Goal: Complete application form

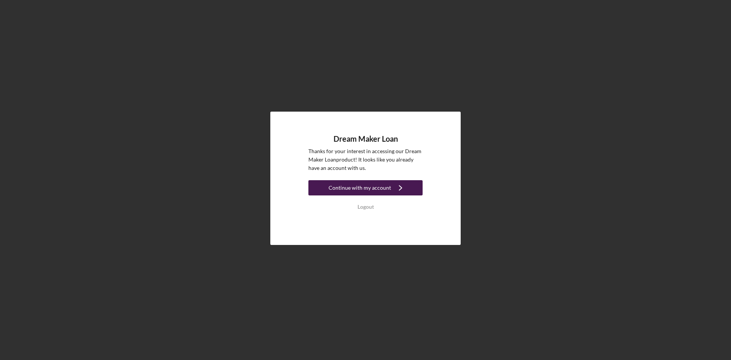
click at [388, 188] on div "Continue with my account" at bounding box center [360, 187] width 62 height 15
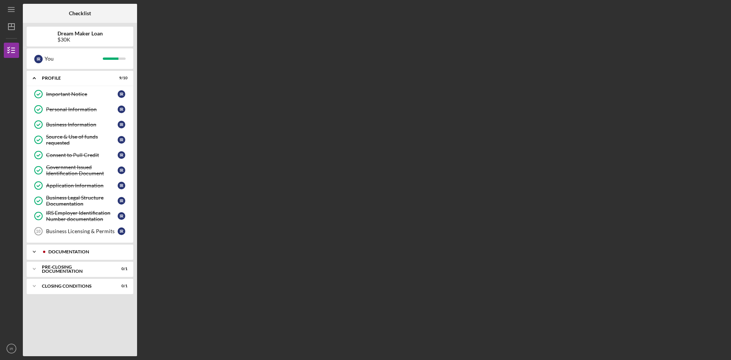
click at [75, 251] on div "Documentation" at bounding box center [85, 251] width 75 height 5
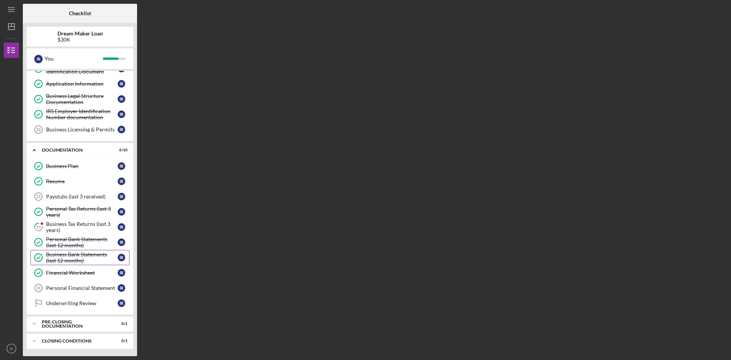
scroll to position [102, 0]
click at [61, 223] on div "Business Tax Returns (last 3 years)" at bounding box center [82, 226] width 72 height 12
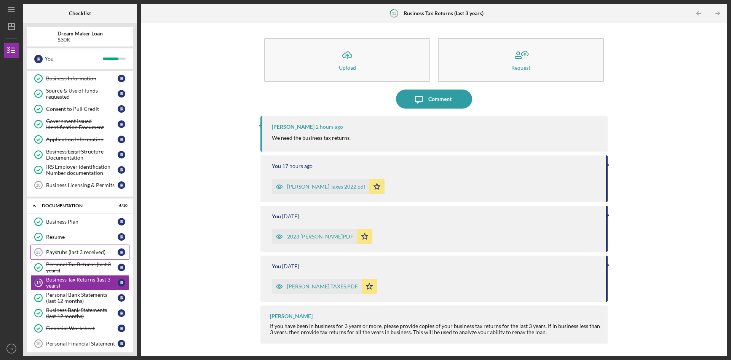
scroll to position [102, 0]
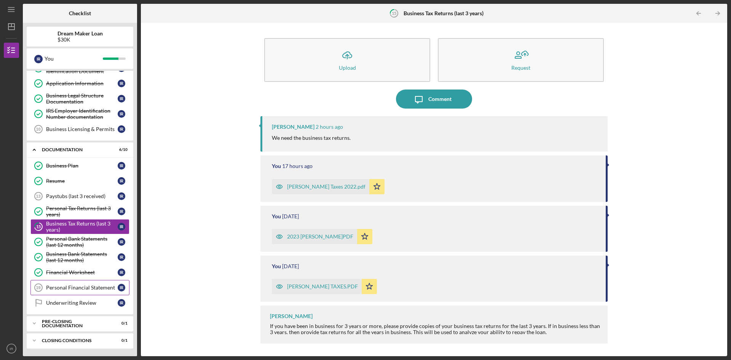
click at [75, 288] on div "Personal Financial Statement" at bounding box center [82, 287] width 72 height 6
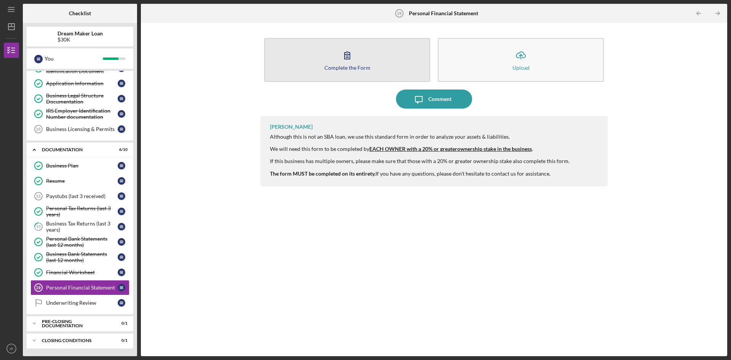
click at [340, 70] on div "Complete the Form" at bounding box center [347, 68] width 46 height 6
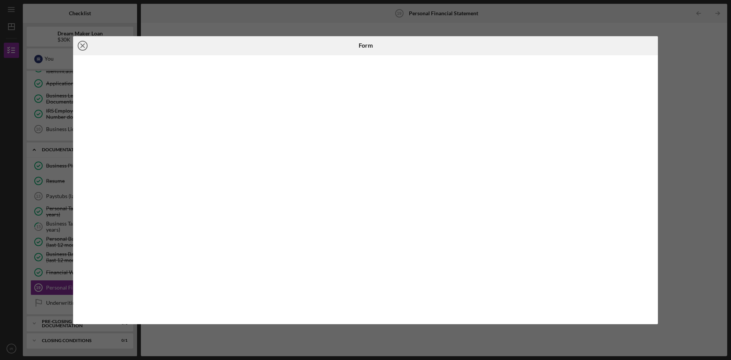
click at [83, 45] on line at bounding box center [83, 46] width 4 height 4
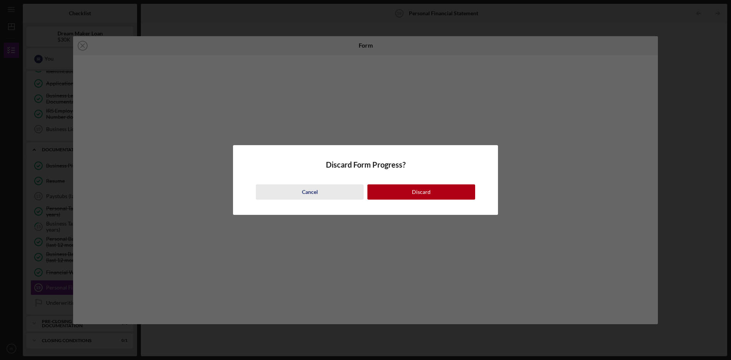
click at [308, 193] on div "Cancel" at bounding box center [310, 191] width 16 height 15
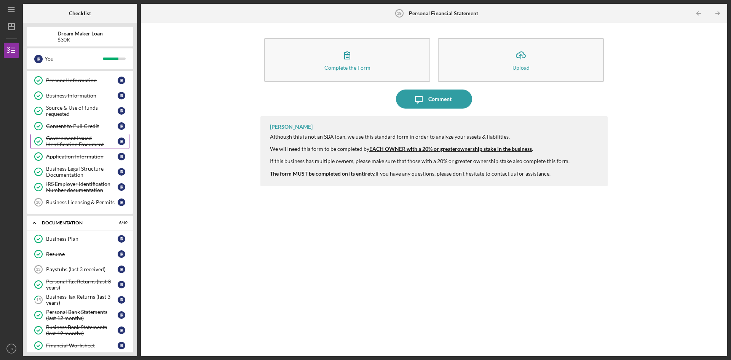
scroll to position [26, 0]
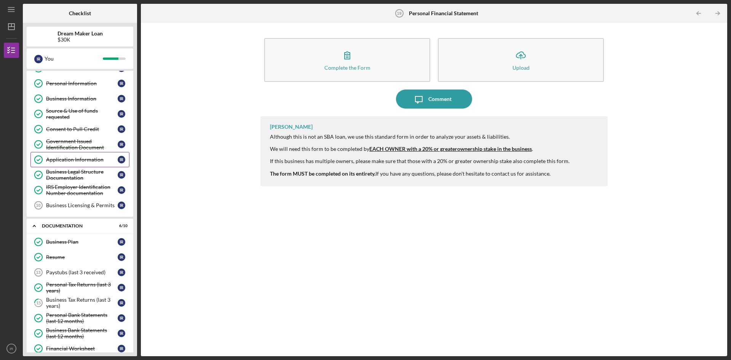
click at [88, 162] on div "Application Information" at bounding box center [82, 159] width 72 height 6
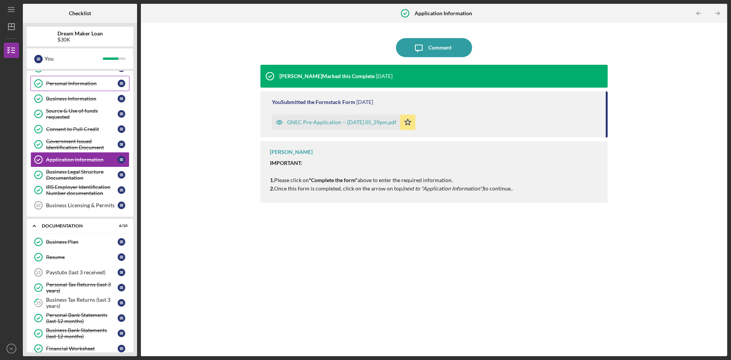
click at [78, 85] on div "Personal Information" at bounding box center [82, 83] width 72 height 6
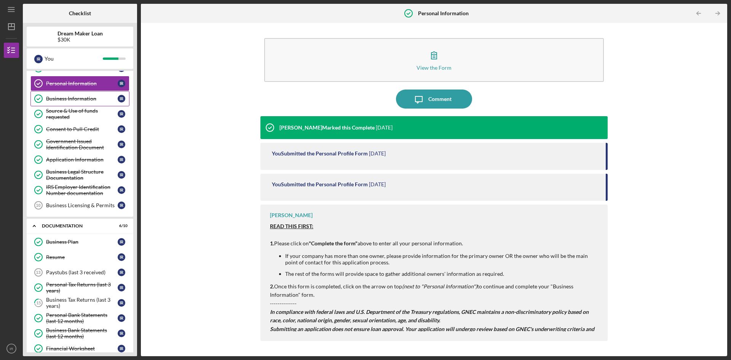
click at [79, 101] on div "Business Information" at bounding box center [82, 99] width 72 height 6
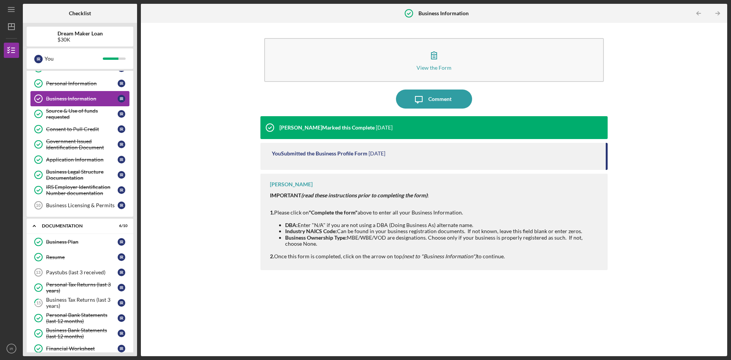
click at [82, 99] on div "Business Information" at bounding box center [82, 99] width 72 height 6
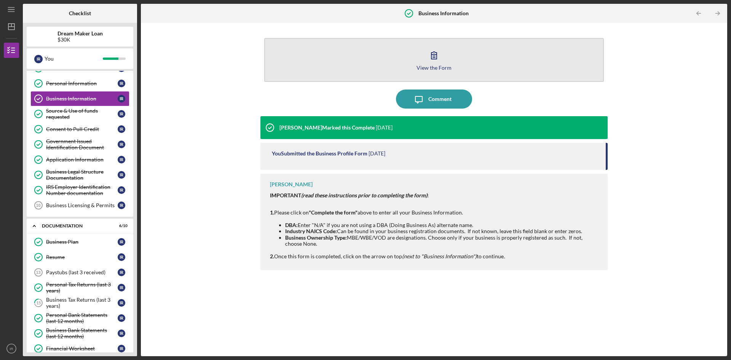
click at [442, 58] on icon "button" at bounding box center [434, 55] width 19 height 19
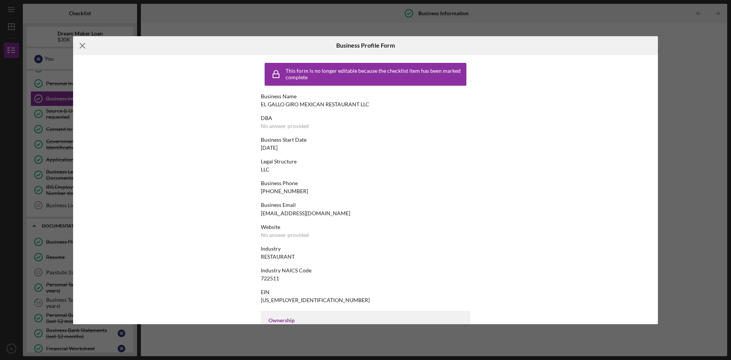
click at [83, 48] on icon "Icon/Menu Close" at bounding box center [82, 45] width 19 height 19
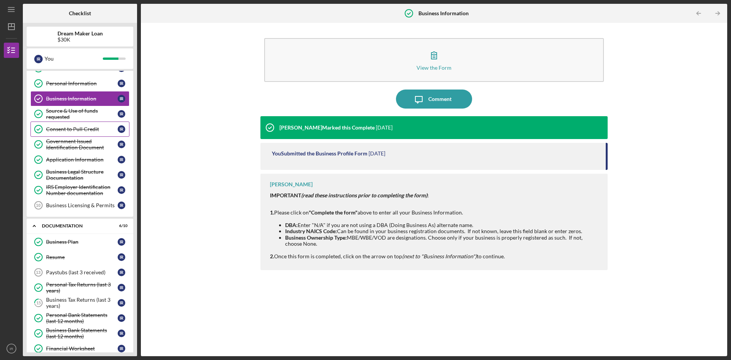
click at [65, 131] on div "Consent to Pull Credit" at bounding box center [82, 129] width 72 height 6
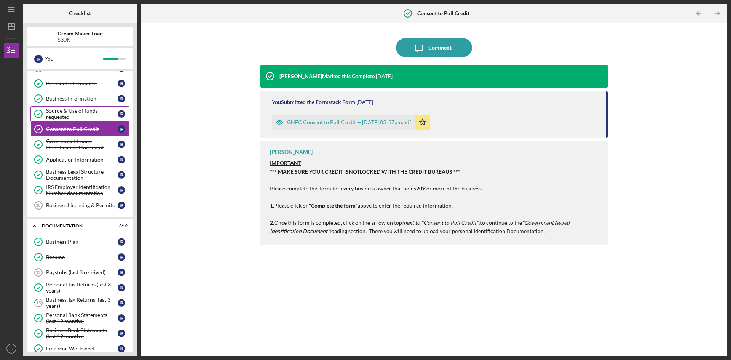
click at [78, 109] on div "Source & Use of funds requested" at bounding box center [82, 114] width 72 height 12
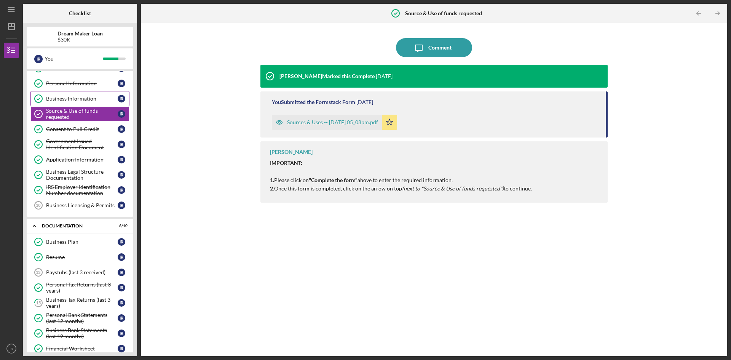
click at [77, 100] on div "Business Information" at bounding box center [82, 99] width 72 height 6
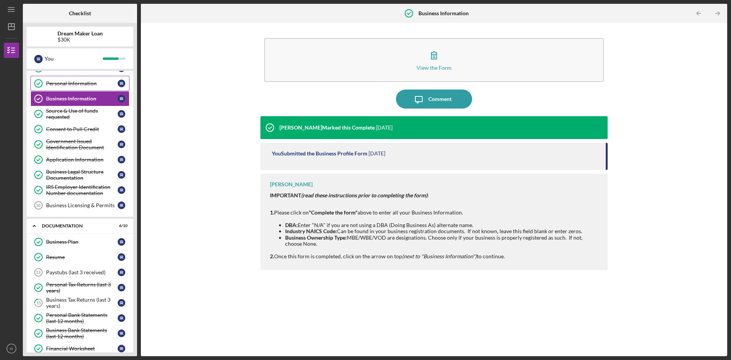
click at [79, 86] on div "Personal Information" at bounding box center [82, 83] width 72 height 6
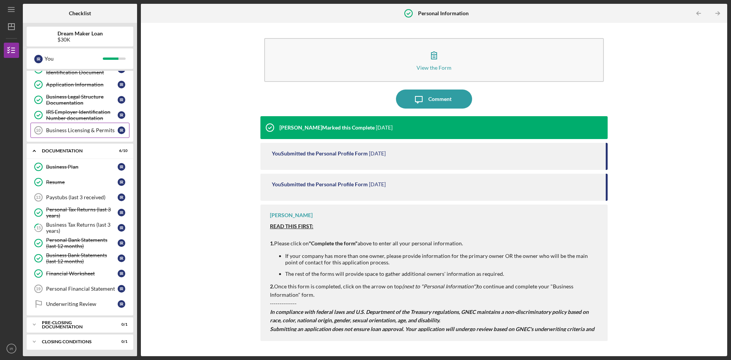
scroll to position [102, 0]
click at [83, 223] on div "Business Tax Returns (last 3 years)" at bounding box center [82, 226] width 72 height 12
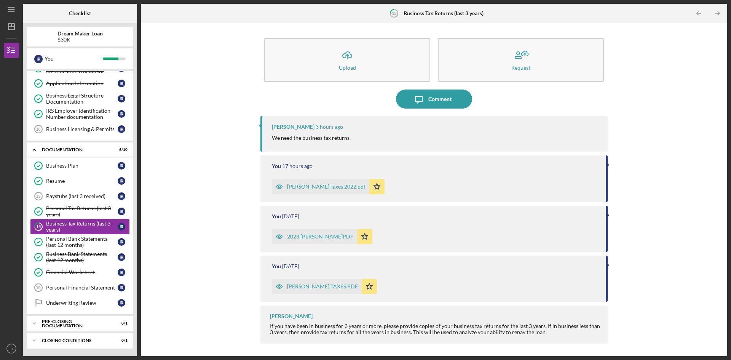
click at [83, 223] on div "Business Tax Returns (last 3 years)" at bounding box center [82, 226] width 72 height 12
click at [72, 241] on div "Personal Bank Statements (last 12 months)" at bounding box center [82, 242] width 72 height 12
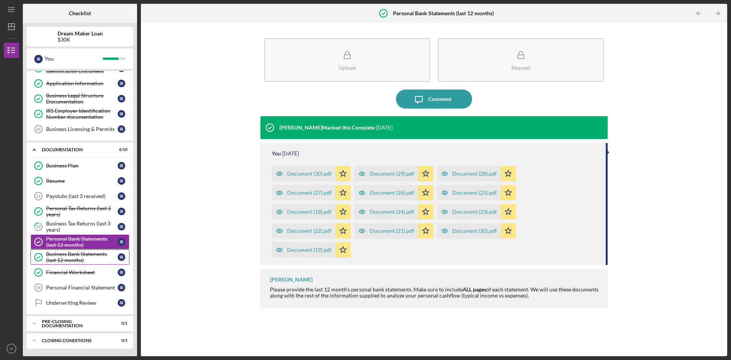
click at [71, 259] on div "Business Bank Statements (last 12 months)" at bounding box center [82, 257] width 72 height 12
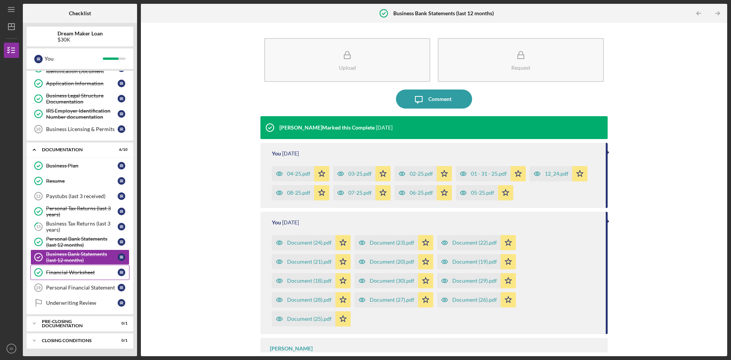
click at [78, 268] on link "Financial Worksheet Financial Worksheet I R" at bounding box center [79, 272] width 99 height 15
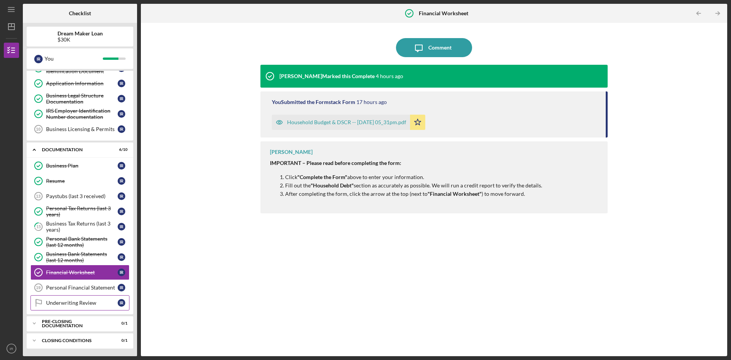
click at [78, 300] on div "Underwriting Review" at bounding box center [82, 303] width 72 height 6
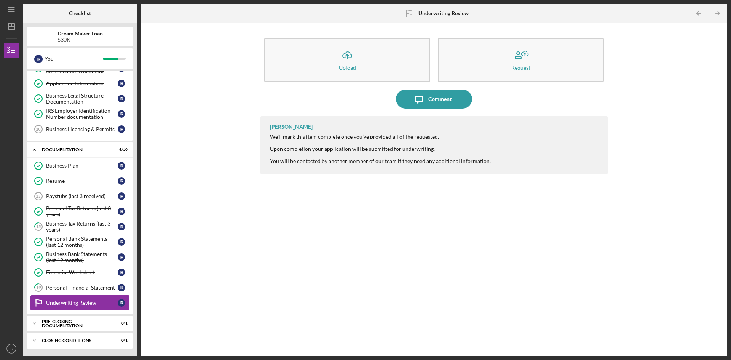
click at [78, 303] on div "Underwriting Review" at bounding box center [82, 303] width 72 height 6
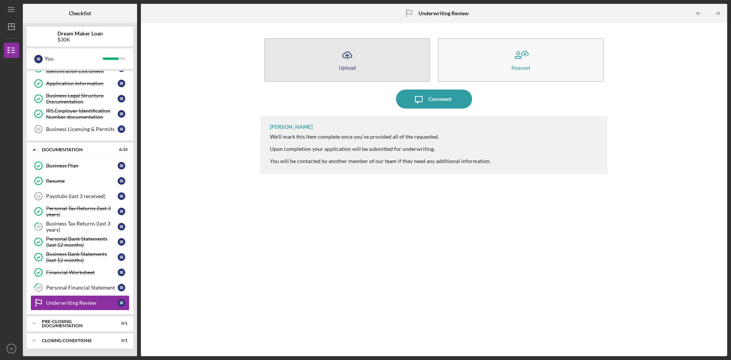
click at [373, 51] on button "Icon/Upload Upload" at bounding box center [347, 60] width 166 height 44
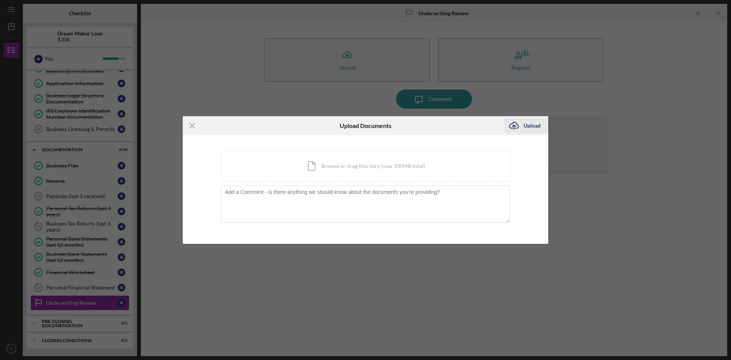
click at [534, 122] on div "Upload" at bounding box center [532, 125] width 17 height 15
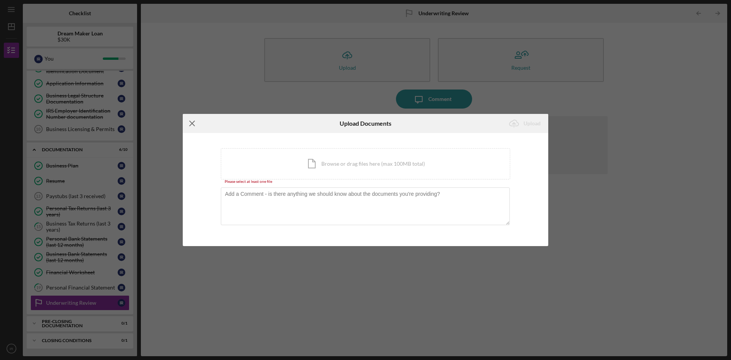
click at [190, 123] on icon "Icon/Menu Close" at bounding box center [192, 123] width 19 height 19
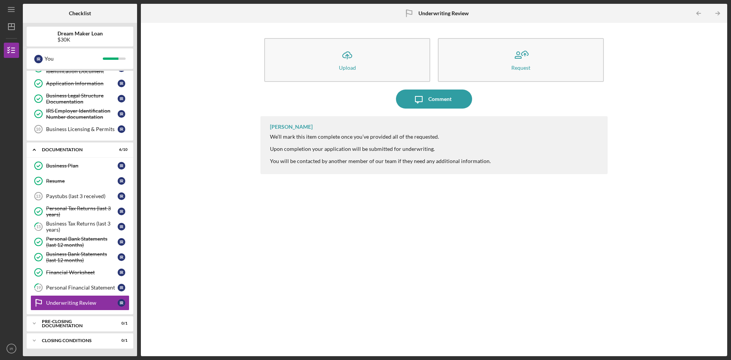
drag, startPoint x: 83, startPoint y: 302, endPoint x: 266, endPoint y: 311, distance: 183.4
click at [267, 311] on div "[PERSON_NAME] We’ll mark this item complete once you’ve provided all of the req…" at bounding box center [433, 230] width 347 height 228
click at [39, 322] on icon "Icon/Expander" at bounding box center [34, 323] width 15 height 15
click at [35, 322] on icon "Icon/Expander" at bounding box center [34, 323] width 15 height 15
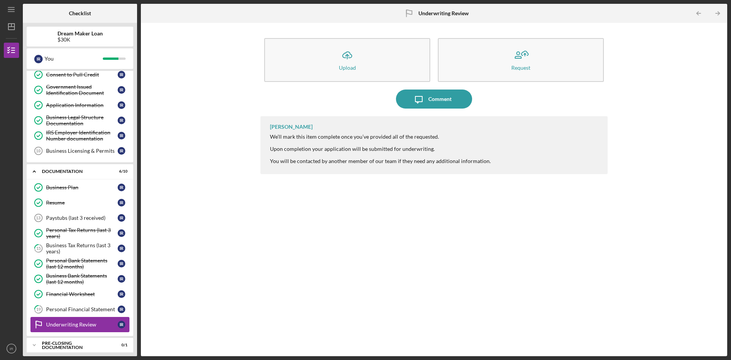
scroll to position [102, 0]
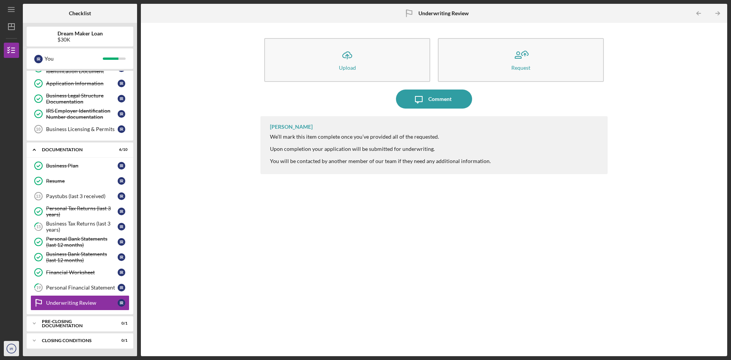
click at [13, 350] on text "IR" at bounding box center [12, 348] width 4 height 4
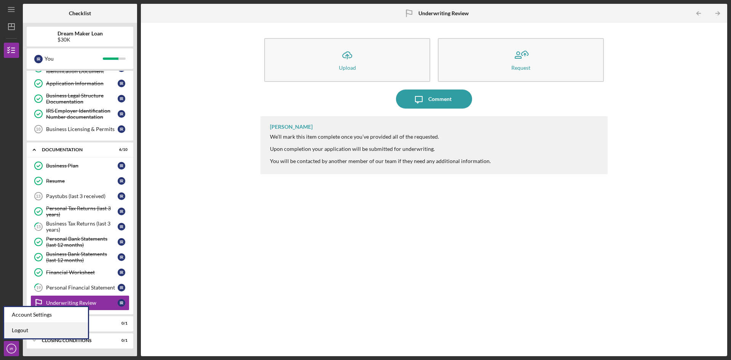
click at [22, 330] on link "Logout" at bounding box center [46, 330] width 84 height 16
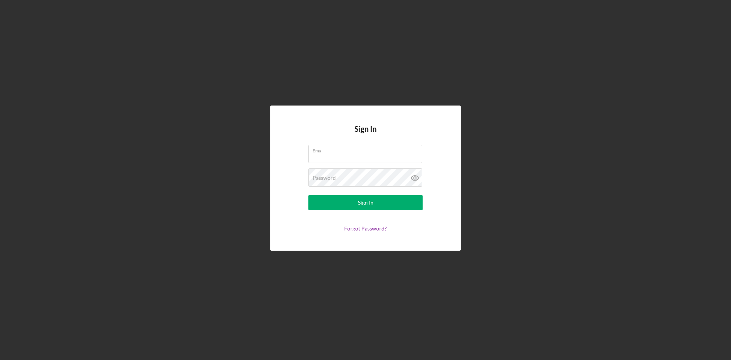
click at [530, 230] on div "Sign In Email Password Sign In Forgot Password?" at bounding box center [365, 178] width 723 height 356
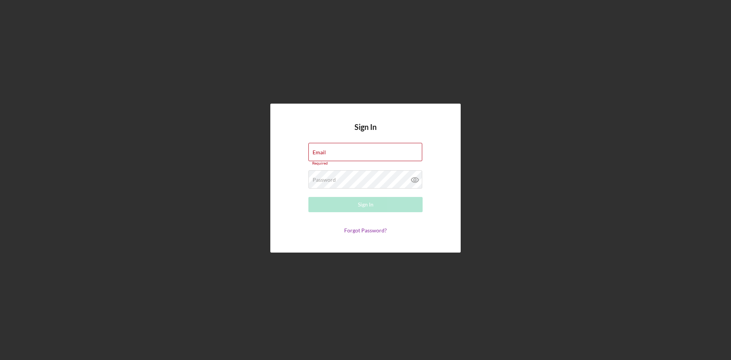
click at [530, 230] on div "Sign In Email Required Password Required Sign In Forgot Password?" at bounding box center [365, 178] width 723 height 356
click at [346, 153] on input "Email" at bounding box center [365, 152] width 114 height 18
paste input "[EMAIL_ADDRESS][DOMAIN_NAME]"
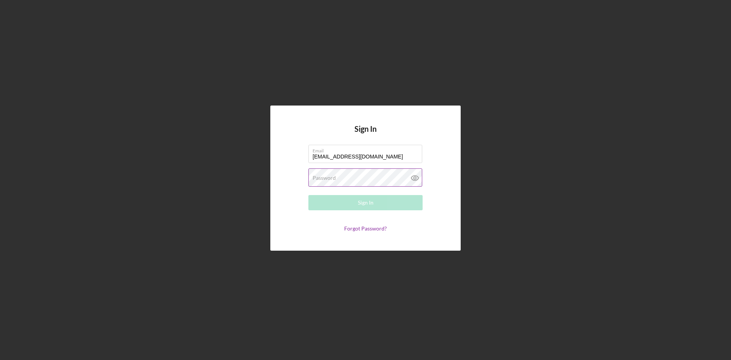
click at [324, 177] on label "Password" at bounding box center [324, 178] width 23 height 6
click at [318, 198] on button "Sign In" at bounding box center [365, 202] width 114 height 15
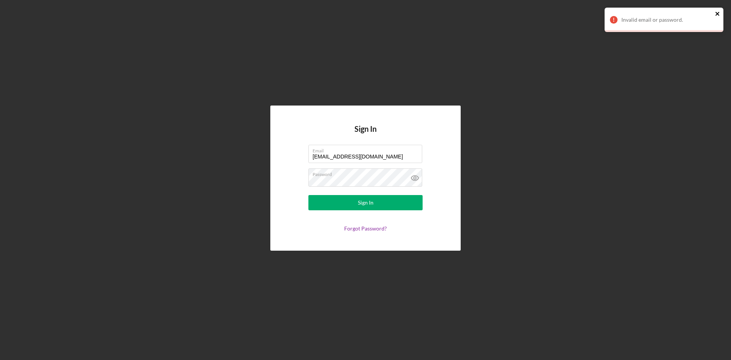
click at [717, 13] on icon "close" at bounding box center [717, 14] width 4 height 4
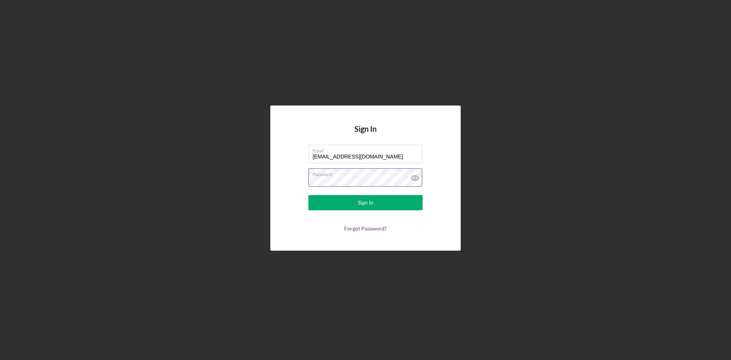
click at [418, 176] on icon at bounding box center [414, 177] width 19 height 19
click at [357, 202] on button "Sign In" at bounding box center [365, 202] width 114 height 15
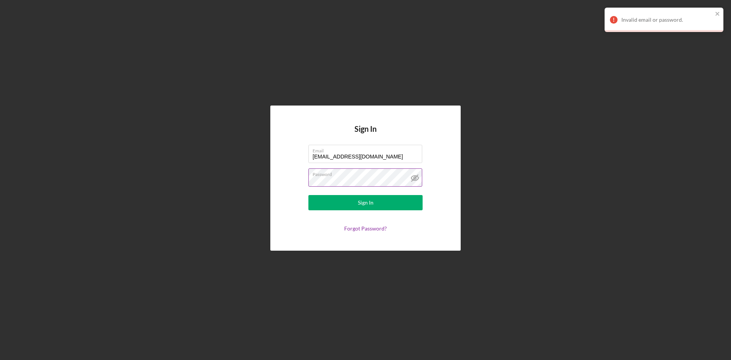
click at [660, 21] on div "Invalid email or password." at bounding box center [666, 20] width 91 height 6
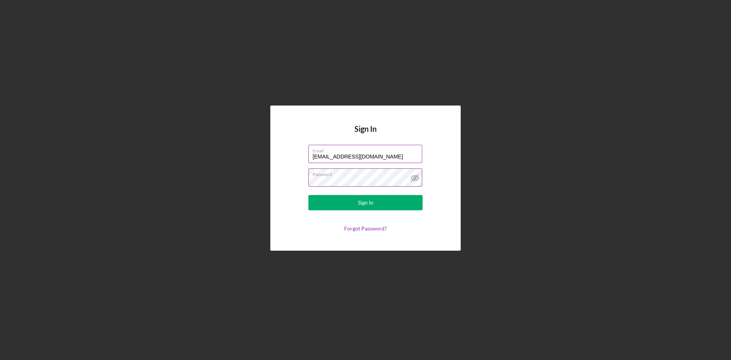
click at [367, 156] on input "[EMAIL_ADDRESS][DOMAIN_NAME]" at bounding box center [365, 154] width 114 height 18
click at [373, 203] on div "Sign In" at bounding box center [366, 202] width 16 height 15
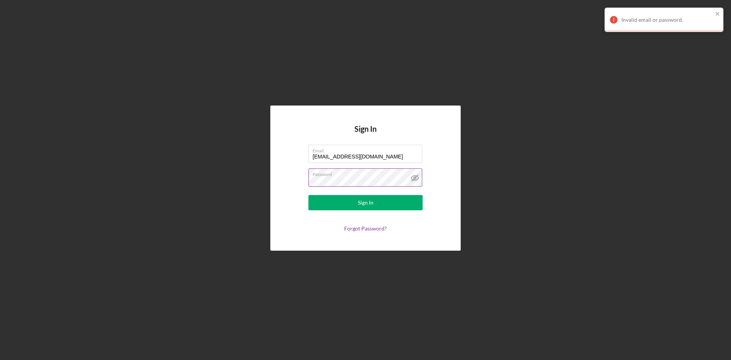
click at [667, 20] on div "Invalid email or password." at bounding box center [666, 20] width 91 height 6
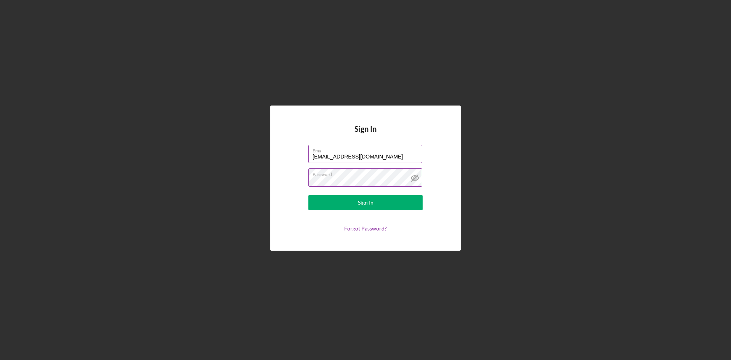
click at [369, 158] on input "[EMAIL_ADDRESS][DOMAIN_NAME]" at bounding box center [365, 154] width 114 height 18
type input "[EMAIL_ADDRESS][DOMAIN_NAME]"
click at [381, 150] on label "Email" at bounding box center [368, 149] width 110 height 8
click at [381, 150] on input "[EMAIL_ADDRESS][DOMAIN_NAME]" at bounding box center [365, 154] width 114 height 18
drag, startPoint x: 396, startPoint y: 156, endPoint x: 281, endPoint y: 162, distance: 114.7
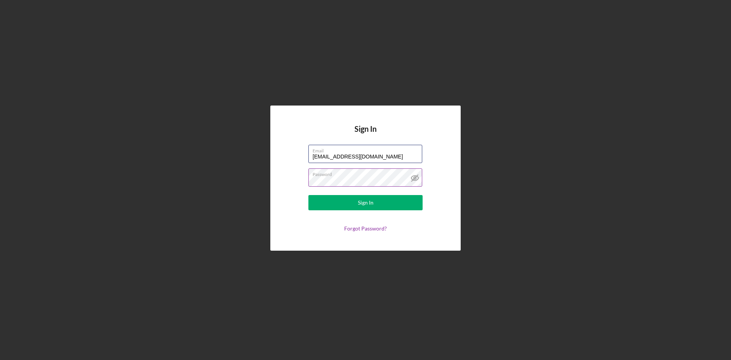
click at [281, 162] on div "Sign In Email [EMAIL_ADDRESS][DOMAIN_NAME] Password Sign In Forgot Password?" at bounding box center [365, 177] width 190 height 145
paste input "email"
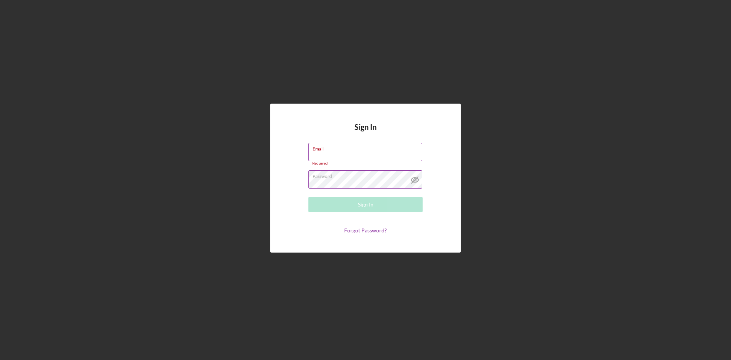
paste input "V"
drag, startPoint x: 320, startPoint y: 155, endPoint x: 301, endPoint y: 157, distance: 18.8
click at [302, 157] on form "Email V Please enter a valid email address. Password Sign In Forgot Password?" at bounding box center [365, 188] width 152 height 91
paste input "[EMAIL_ADDRESS][DOMAIN_NAME]"
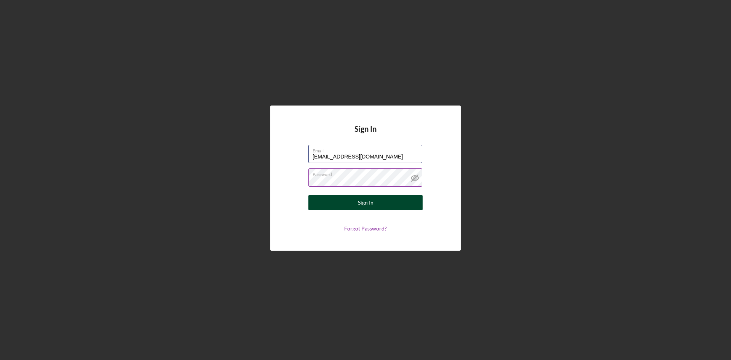
type input "[EMAIL_ADDRESS][DOMAIN_NAME]"
click at [368, 203] on div "Sign In" at bounding box center [366, 202] width 16 height 15
